Goal: Navigation & Orientation: Find specific page/section

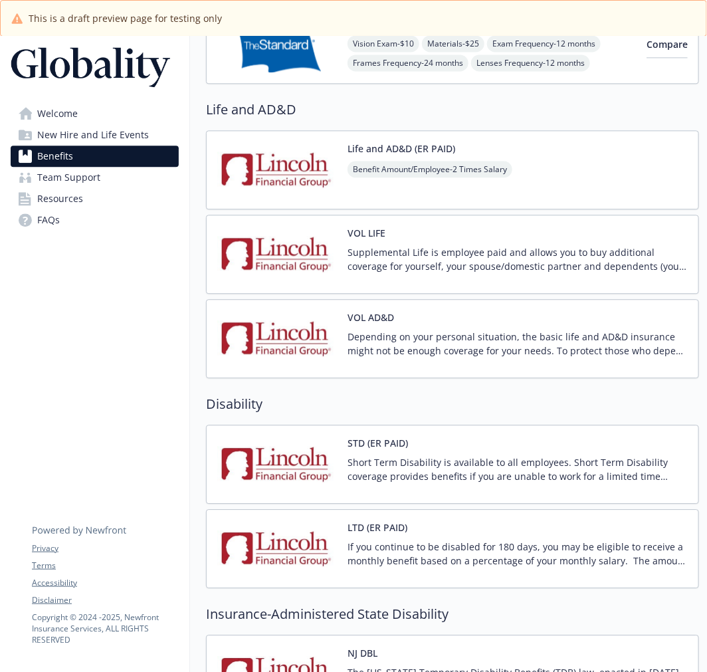
scroll to position [1028, 0]
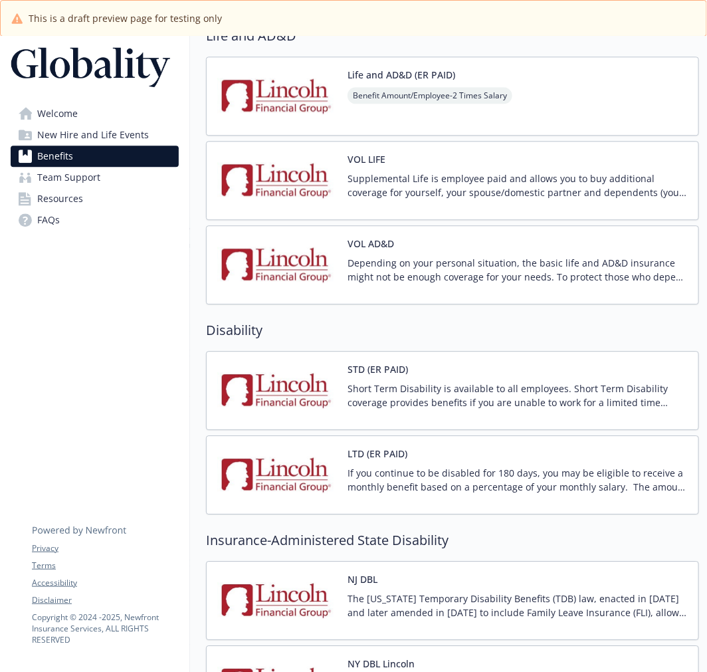
click at [261, 368] on img at bounding box center [277, 390] width 120 height 57
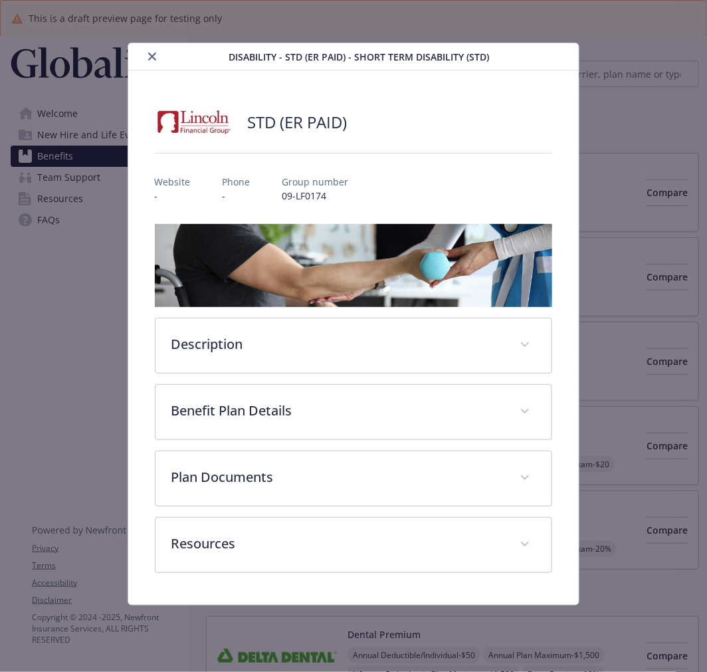
scroll to position [1028, 0]
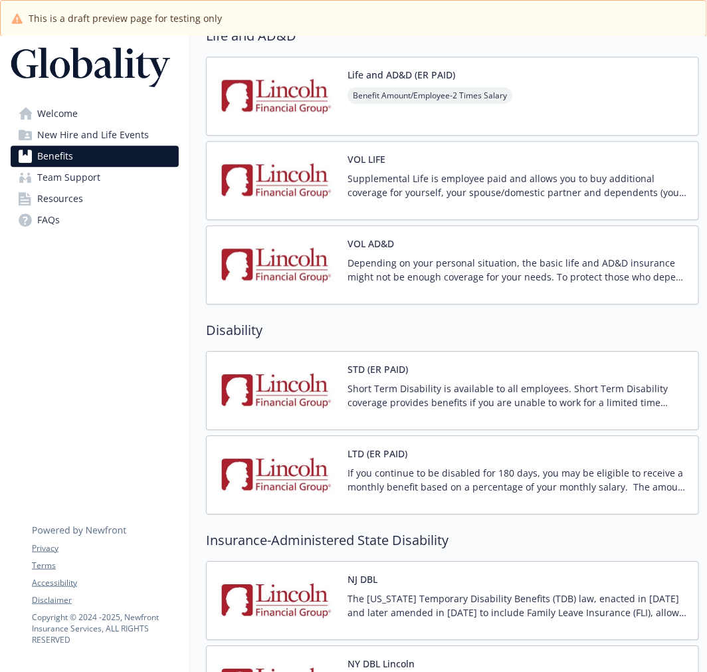
click at [297, 459] on img at bounding box center [277, 475] width 120 height 57
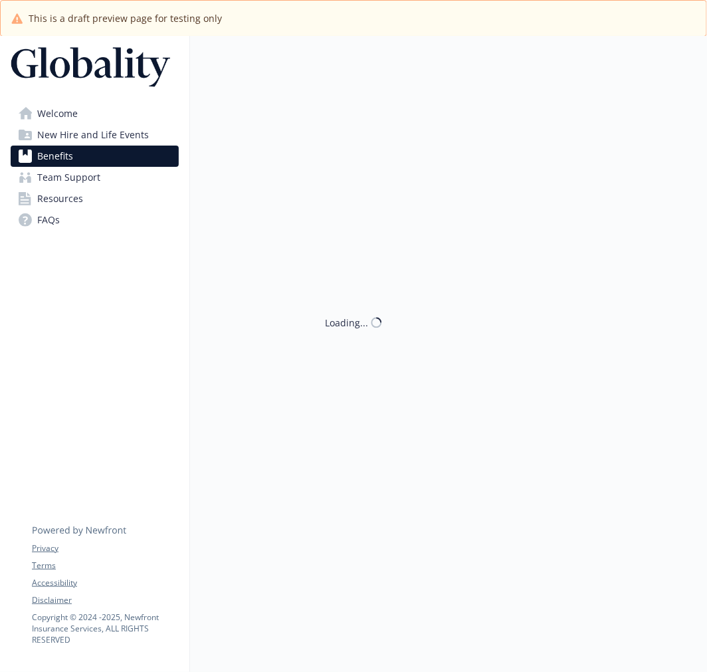
scroll to position [1028, 0]
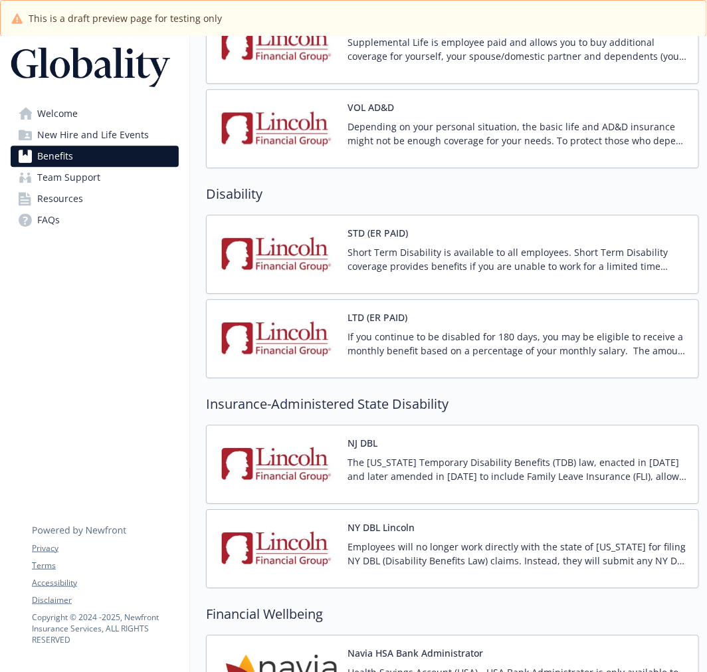
scroll to position [1176, 0]
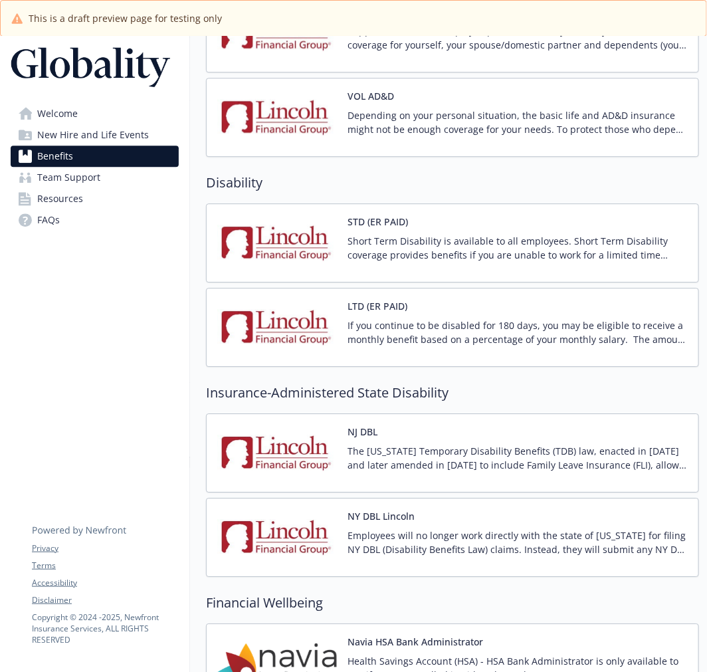
click at [282, 472] on img at bounding box center [277, 453] width 120 height 57
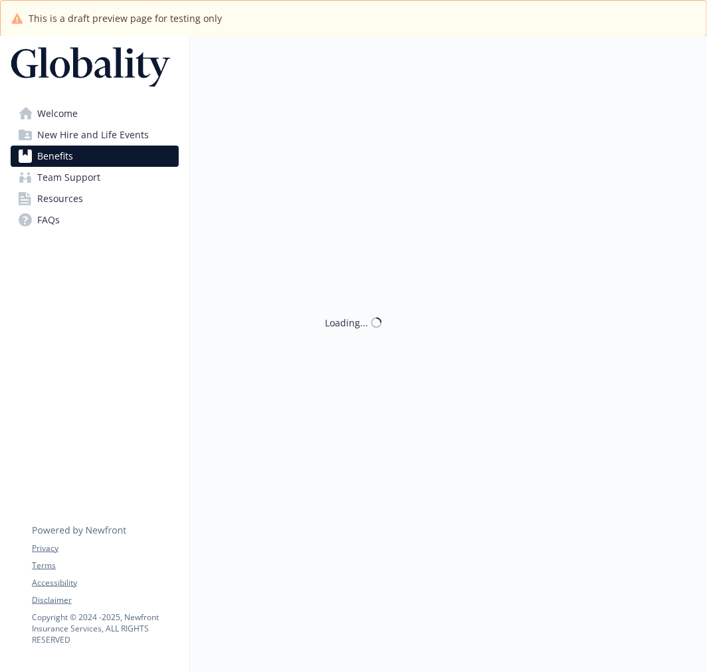
scroll to position [1176, 0]
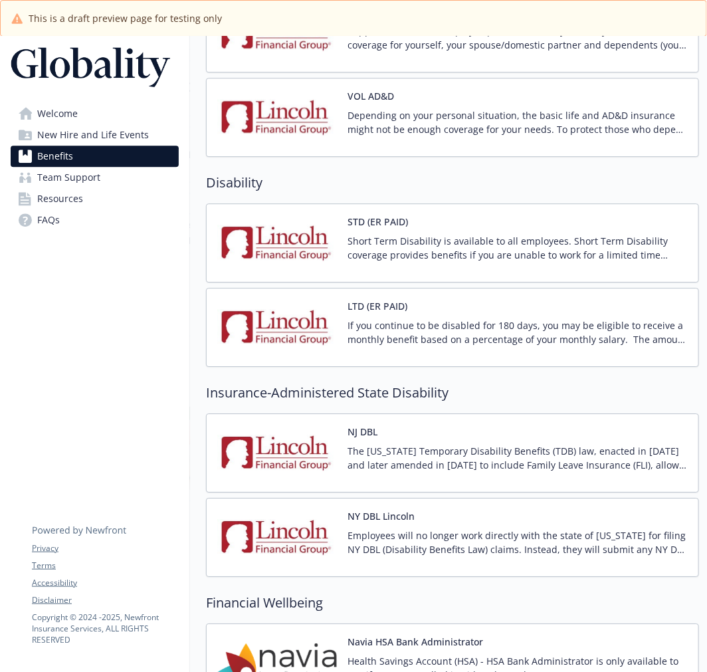
click at [282, 472] on img at bounding box center [277, 453] width 120 height 57
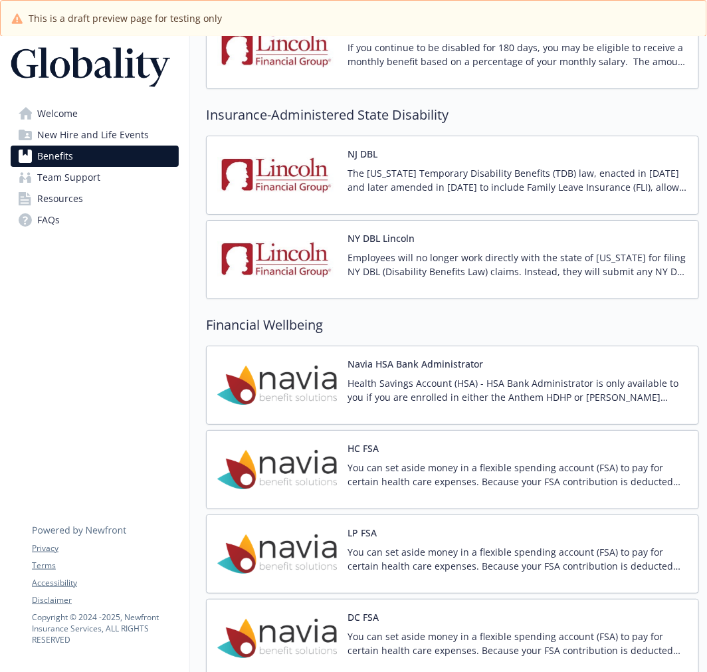
scroll to position [1477, 0]
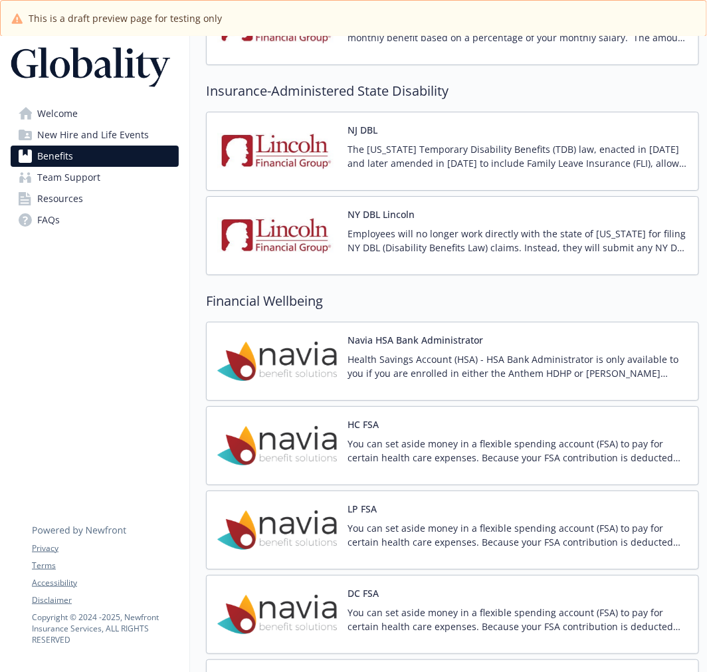
click at [78, 134] on span "New Hire and Life Events" at bounding box center [93, 134] width 112 height 21
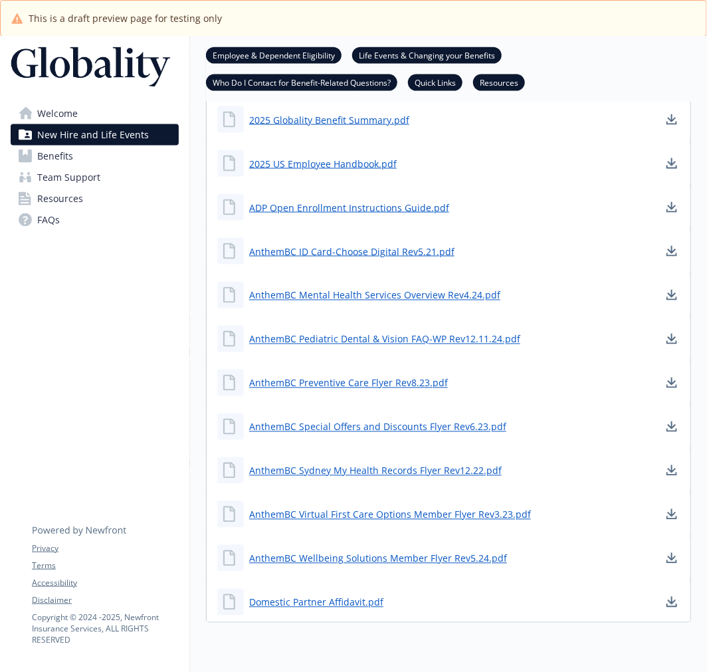
scroll to position [481, 0]
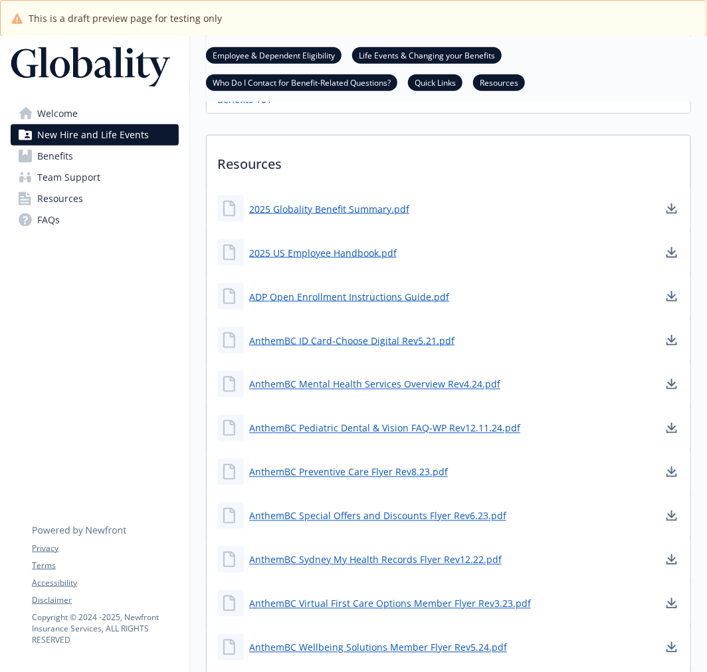
click at [56, 118] on span "Welcome" at bounding box center [57, 113] width 41 height 21
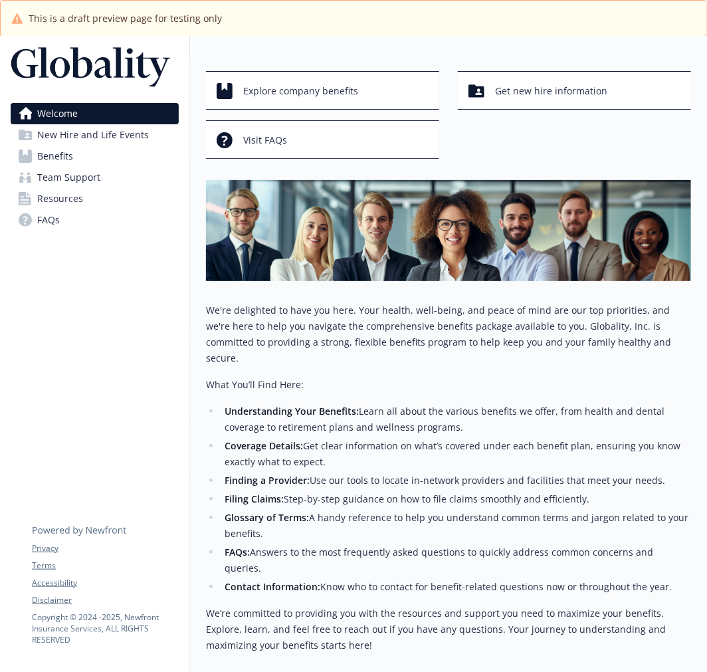
scroll to position [187, 0]
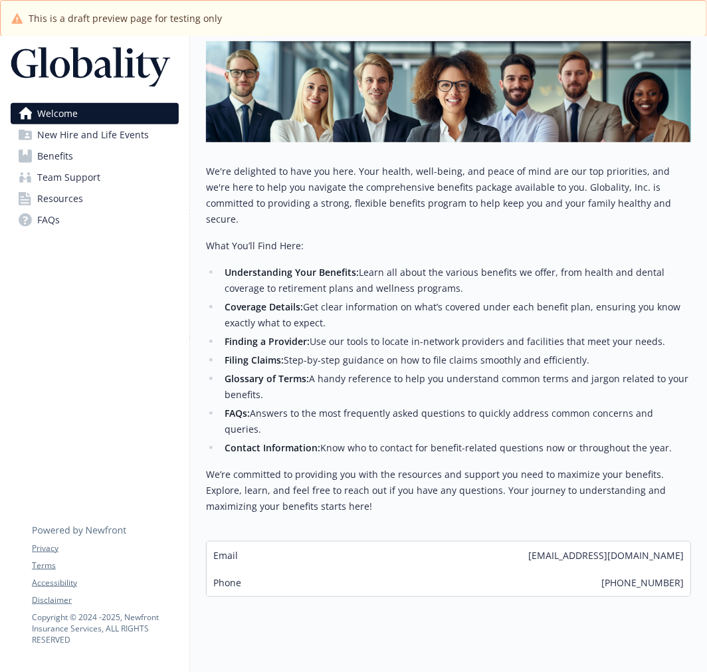
click at [55, 129] on span "New Hire and Life Events" at bounding box center [93, 134] width 112 height 21
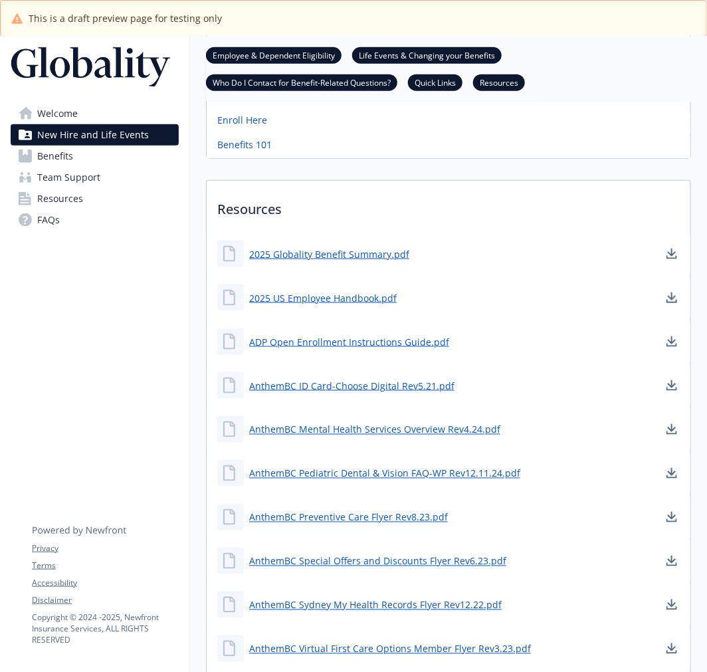
scroll to position [482, 0]
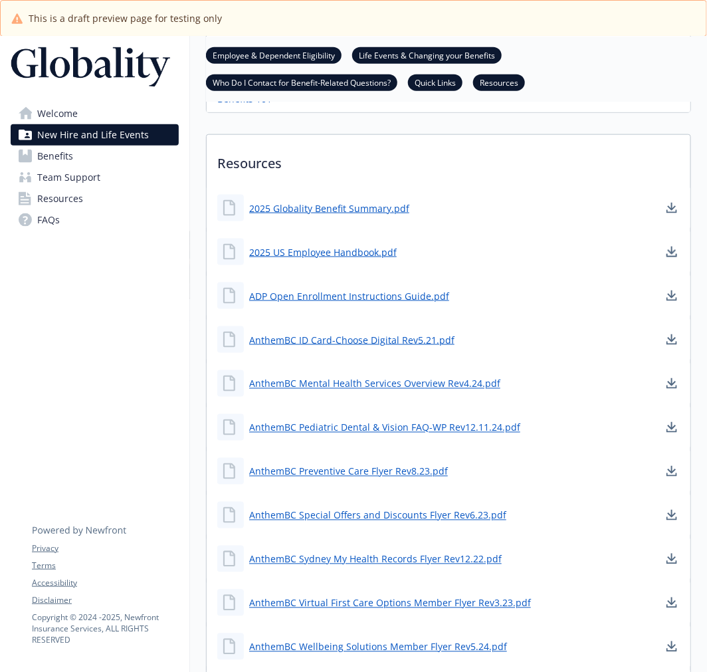
click at [64, 156] on span "Benefits" at bounding box center [55, 156] width 36 height 21
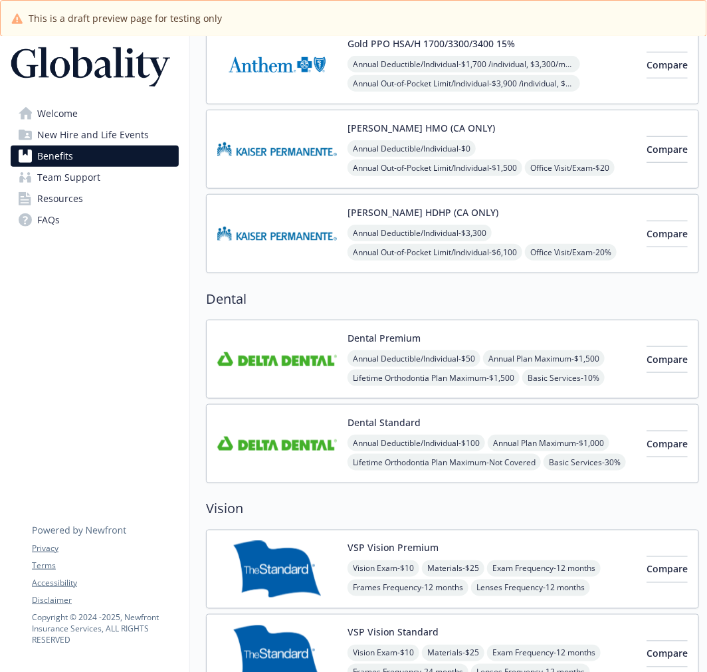
scroll to position [334, 0]
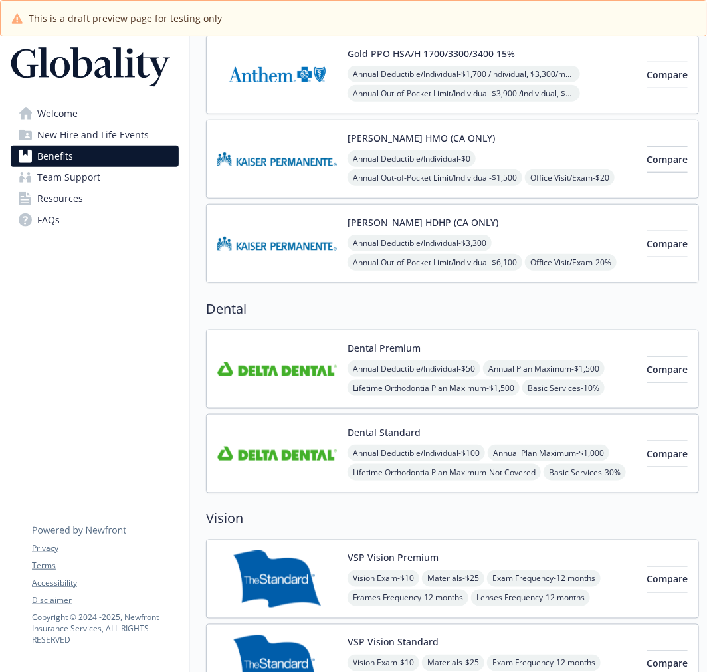
click at [70, 110] on span "Welcome" at bounding box center [57, 113] width 41 height 21
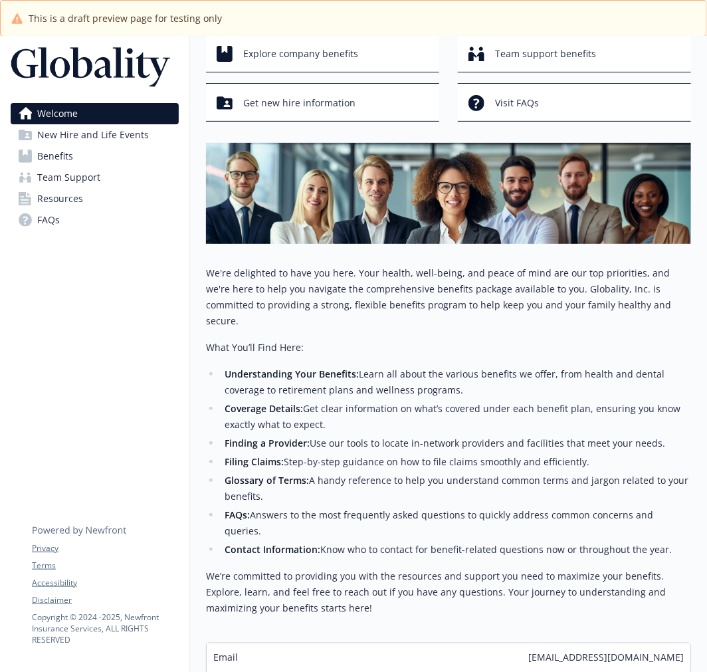
scroll to position [187, 0]
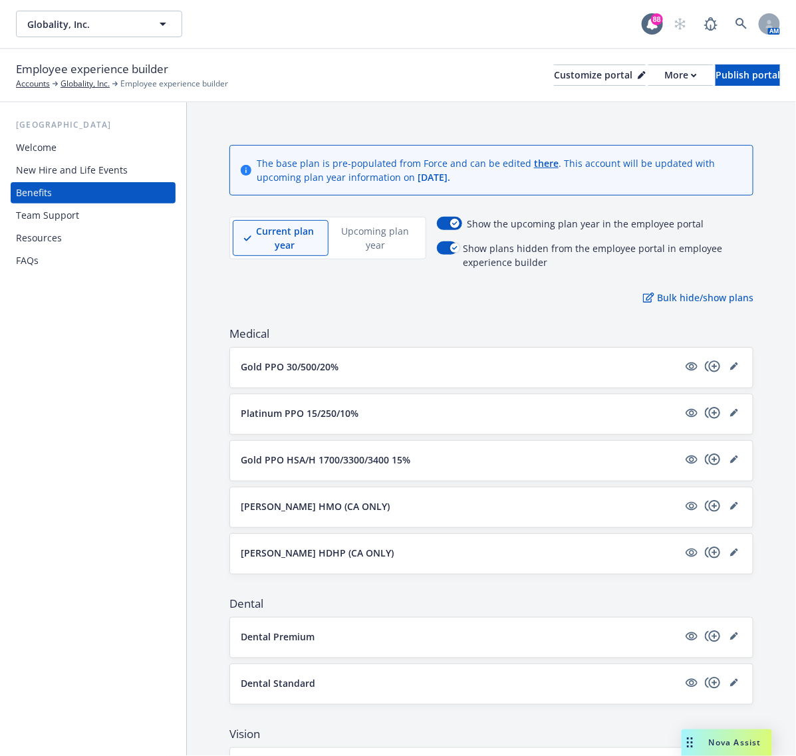
scroll to position [553, 0]
